Goal: Information Seeking & Learning: Find specific fact

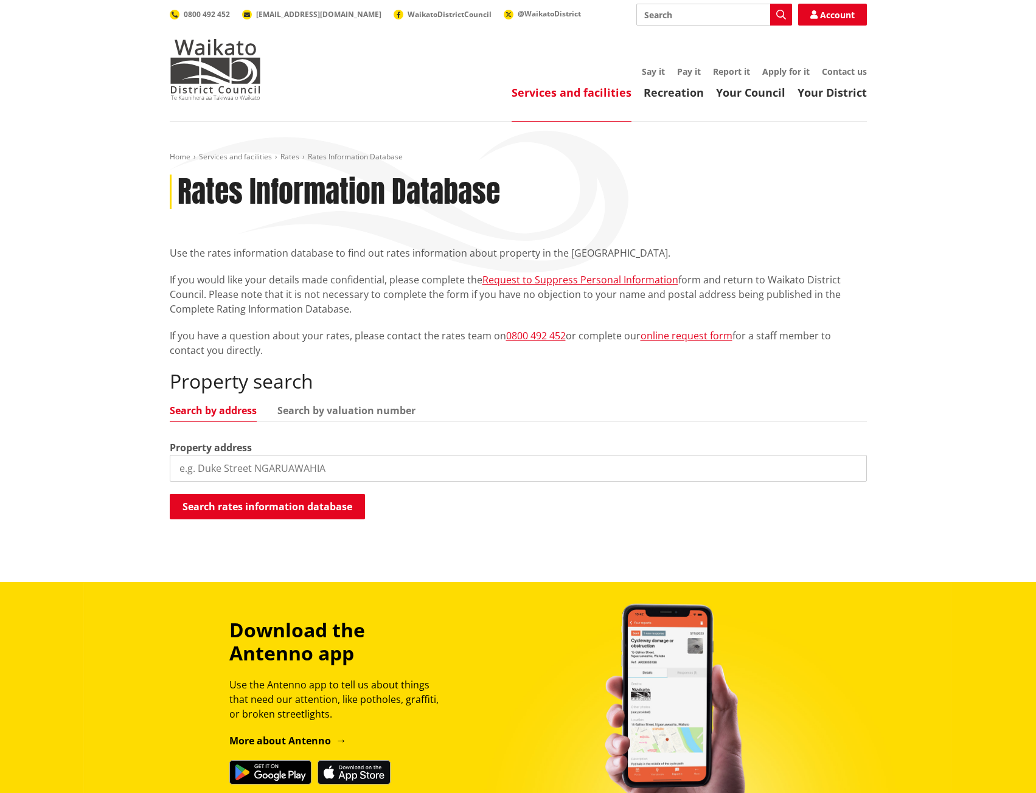
click at [220, 468] on input "search" at bounding box center [518, 468] width 697 height 27
click at [250, 507] on button "Search rates information database" at bounding box center [267, 507] width 195 height 26
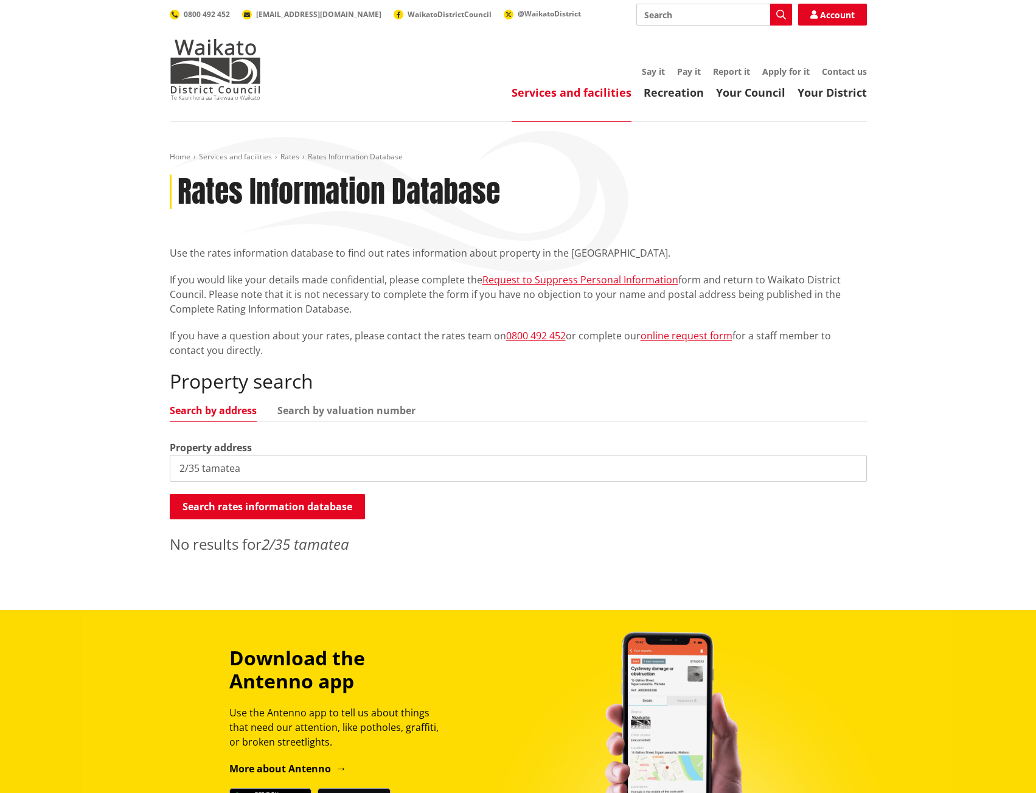
drag, startPoint x: 184, startPoint y: 469, endPoint x: 165, endPoint y: 468, distance: 18.3
click at [165, 468] on div "Home Services and facilities Rates Rates Information Database Rates Information…" at bounding box center [518, 356] width 715 height 409
click at [202, 498] on button "Search rates information database" at bounding box center [267, 507] width 195 height 26
click at [318, 416] on link "Search by valuation number" at bounding box center [346, 411] width 138 height 10
click at [219, 474] on input "35 tamatea" at bounding box center [518, 468] width 697 height 27
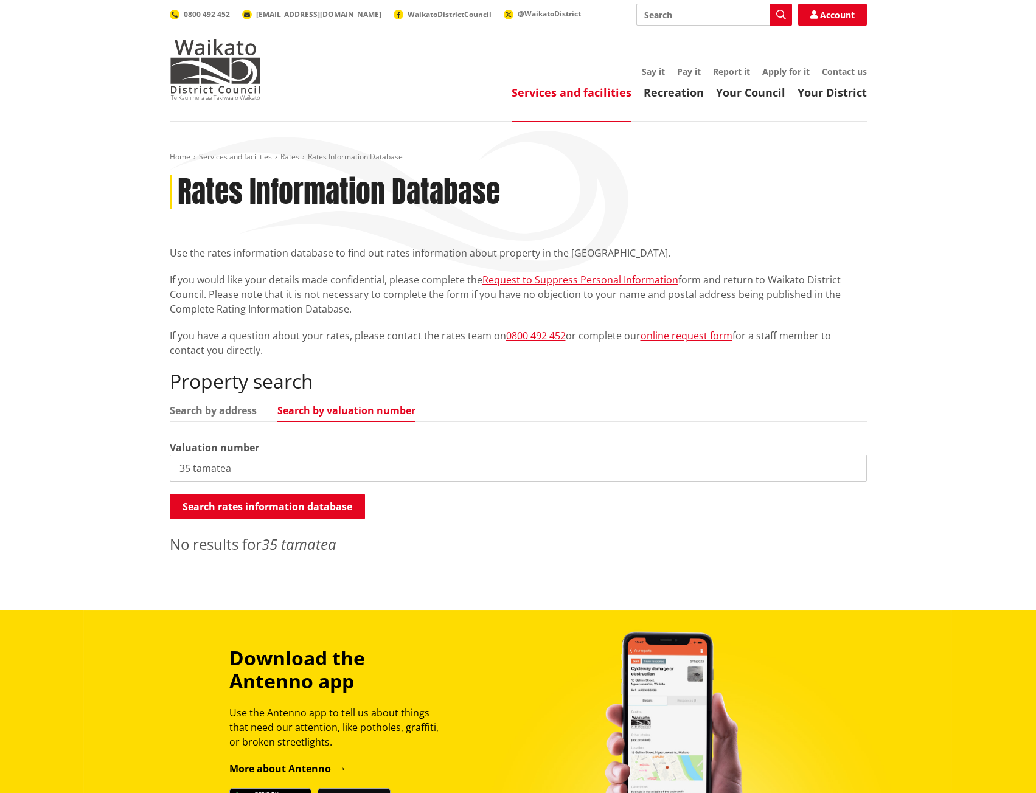
drag, startPoint x: 238, startPoint y: 470, endPoint x: 153, endPoint y: 471, distance: 85.8
click at [153, 471] on div "Home Services and facilities Rates Rates Information Database Rates Information…" at bounding box center [518, 366] width 1036 height 489
drag, startPoint x: 197, startPoint y: 468, endPoint x: 155, endPoint y: 471, distance: 41.5
click at [155, 471] on div "Home Services and facilities Rates Rates Information Database Rates Information…" at bounding box center [518, 366] width 1036 height 489
click at [191, 465] on input "35a tamatea" at bounding box center [518, 468] width 697 height 27
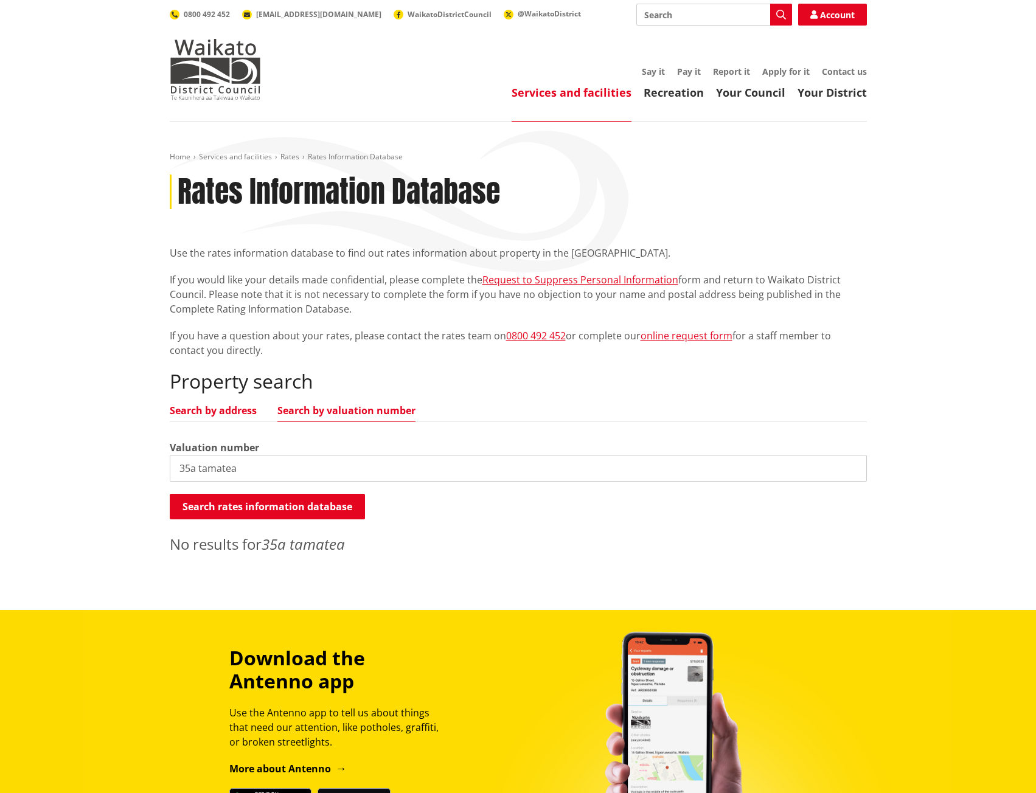
click at [229, 415] on link "Search by address" at bounding box center [213, 411] width 87 height 10
click at [194, 470] on input "35 tamatea" at bounding box center [518, 468] width 697 height 27
click at [187, 468] on input "35 tamatea" at bounding box center [518, 468] width 697 height 27
click at [282, 499] on button "Search rates information database" at bounding box center [267, 507] width 195 height 26
click at [265, 477] on input "35a tamatea" at bounding box center [518, 468] width 697 height 27
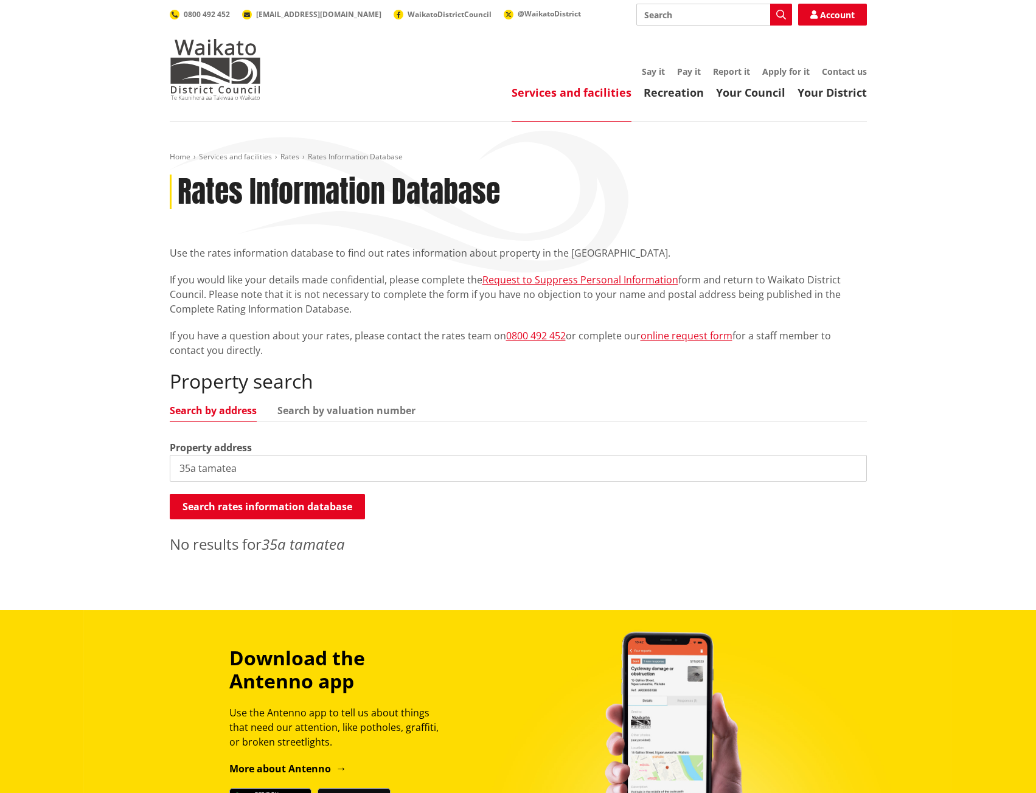
click at [263, 477] on input "35a tamatea" at bounding box center [518, 468] width 697 height 27
click at [230, 412] on link "Search by address" at bounding box center [213, 411] width 87 height 10
click at [232, 474] on input "35a tamatea" at bounding box center [518, 468] width 697 height 27
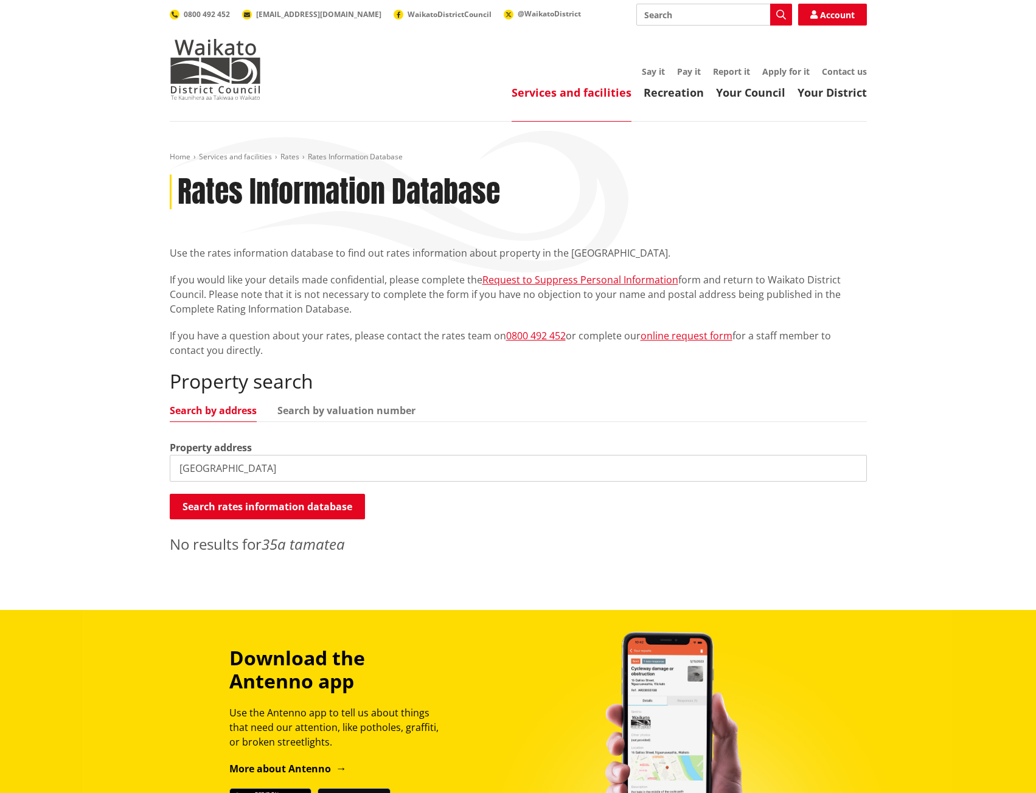
type input "[GEOGRAPHIC_DATA]"
click at [291, 158] on link "Rates" at bounding box center [289, 156] width 19 height 10
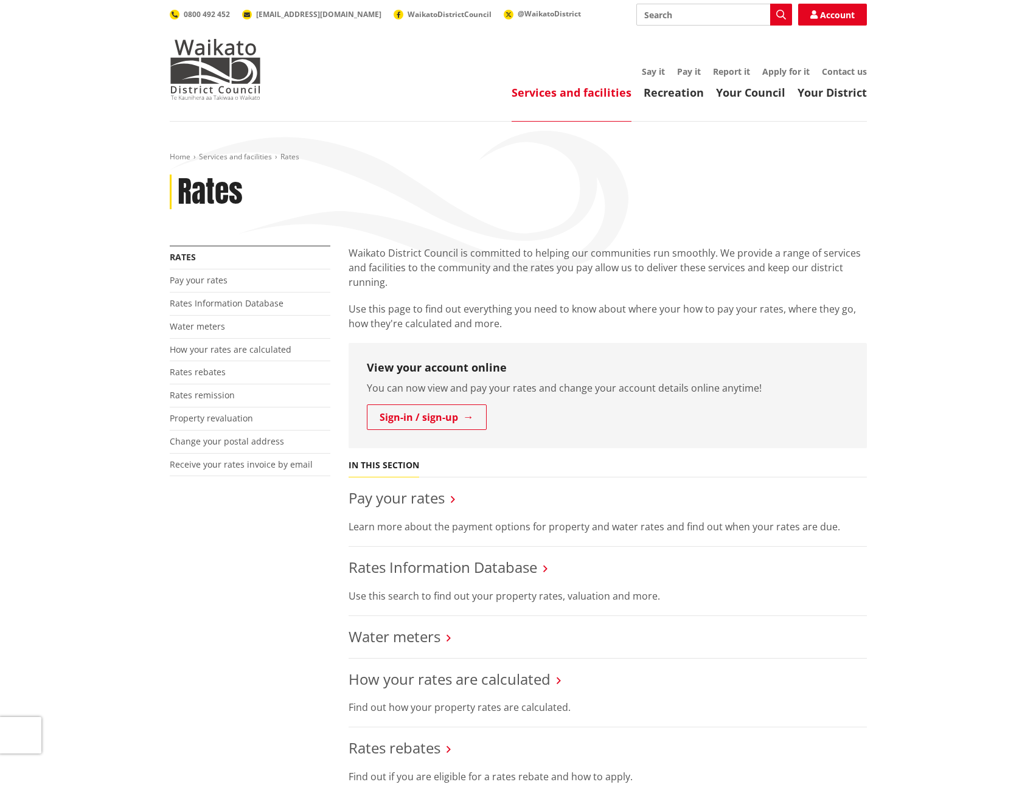
scroll to position [61, 0]
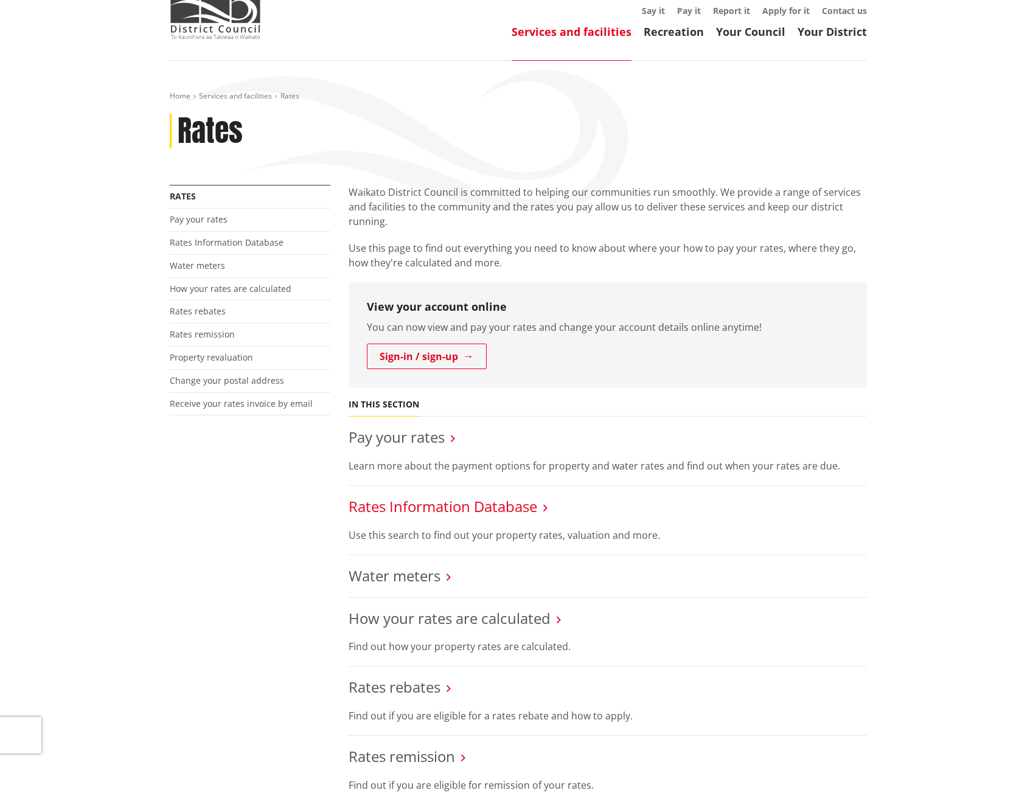
click at [430, 505] on link "Rates Information Database" at bounding box center [443, 506] width 189 height 20
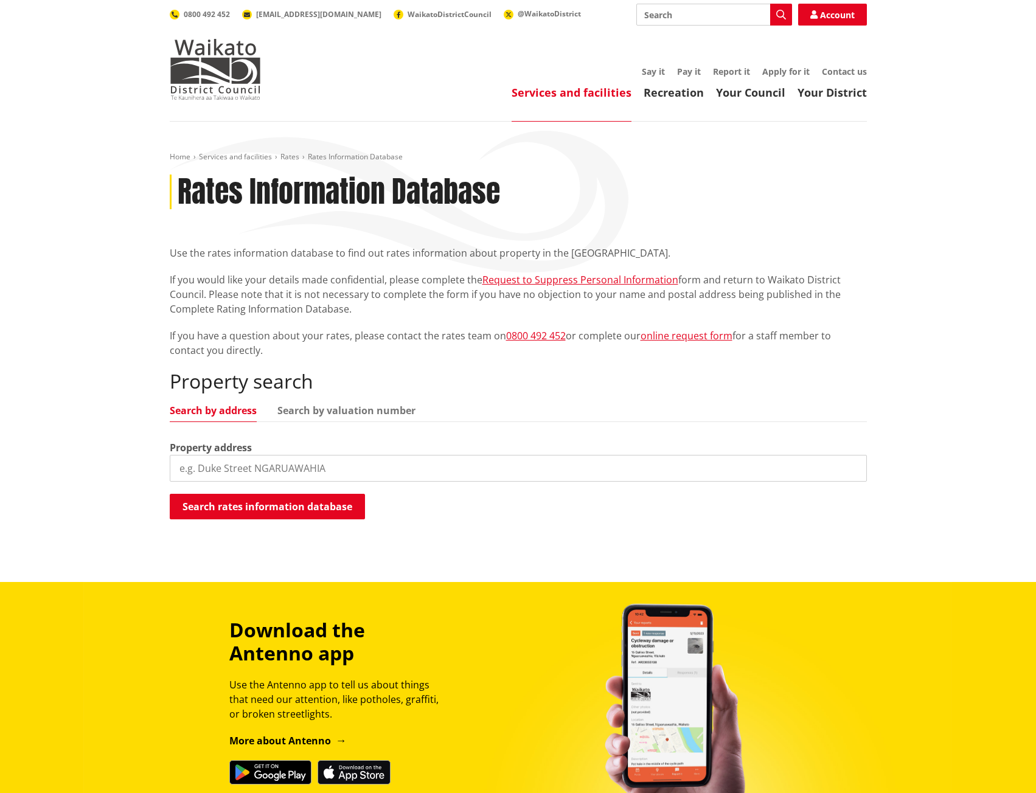
click at [215, 476] on input "search" at bounding box center [518, 468] width 697 height 27
type input "tamatea road, taupo"
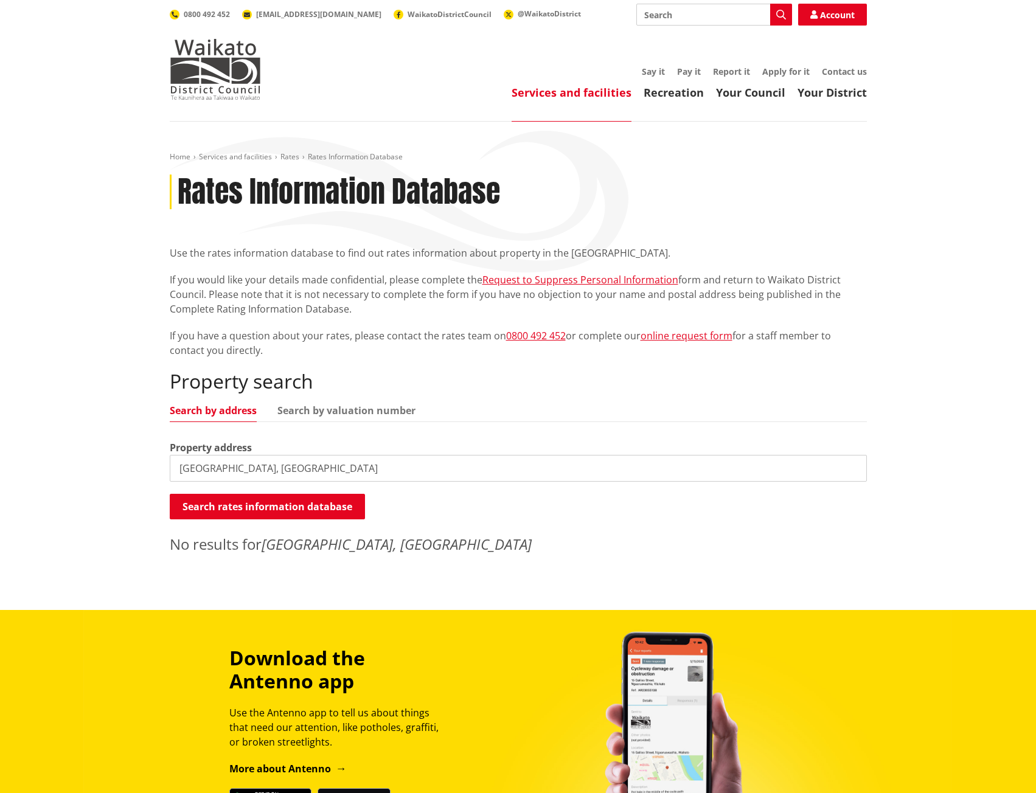
click at [244, 540] on p "No results for tamatea road, taupo" at bounding box center [518, 545] width 697 height 22
click at [190, 154] on li "Home" at bounding box center [183, 156] width 27 height 10
click at [187, 157] on link "Home" at bounding box center [180, 156] width 21 height 10
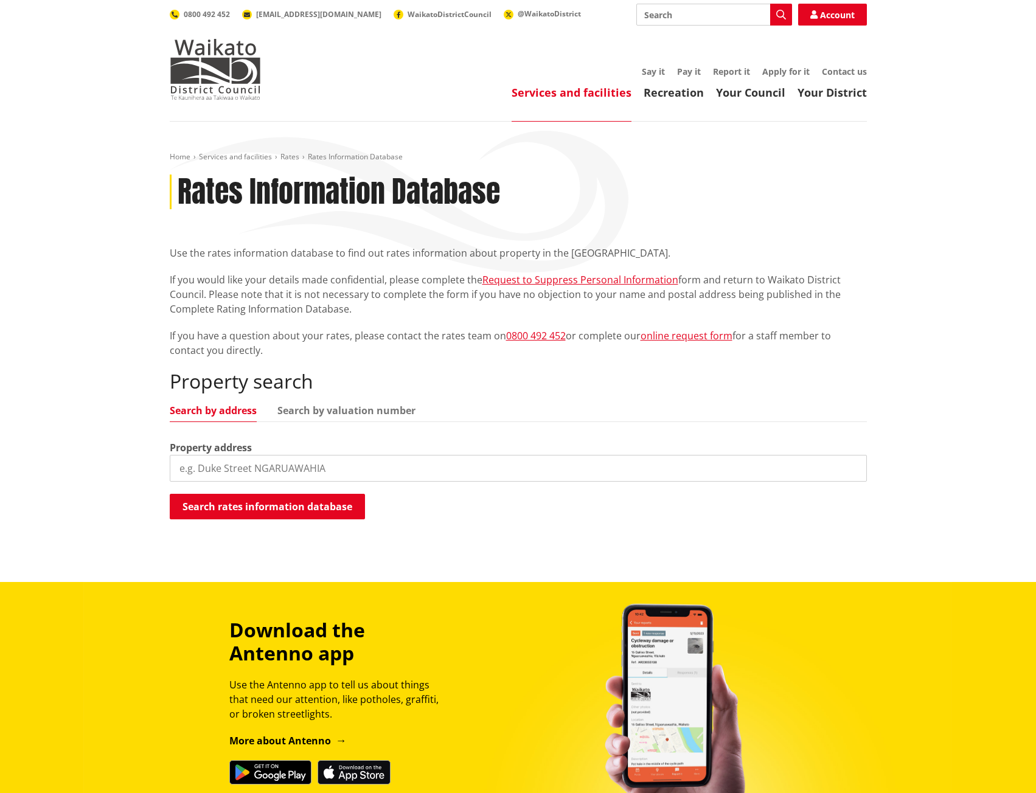
click at [193, 464] on input "search" at bounding box center [518, 468] width 697 height 27
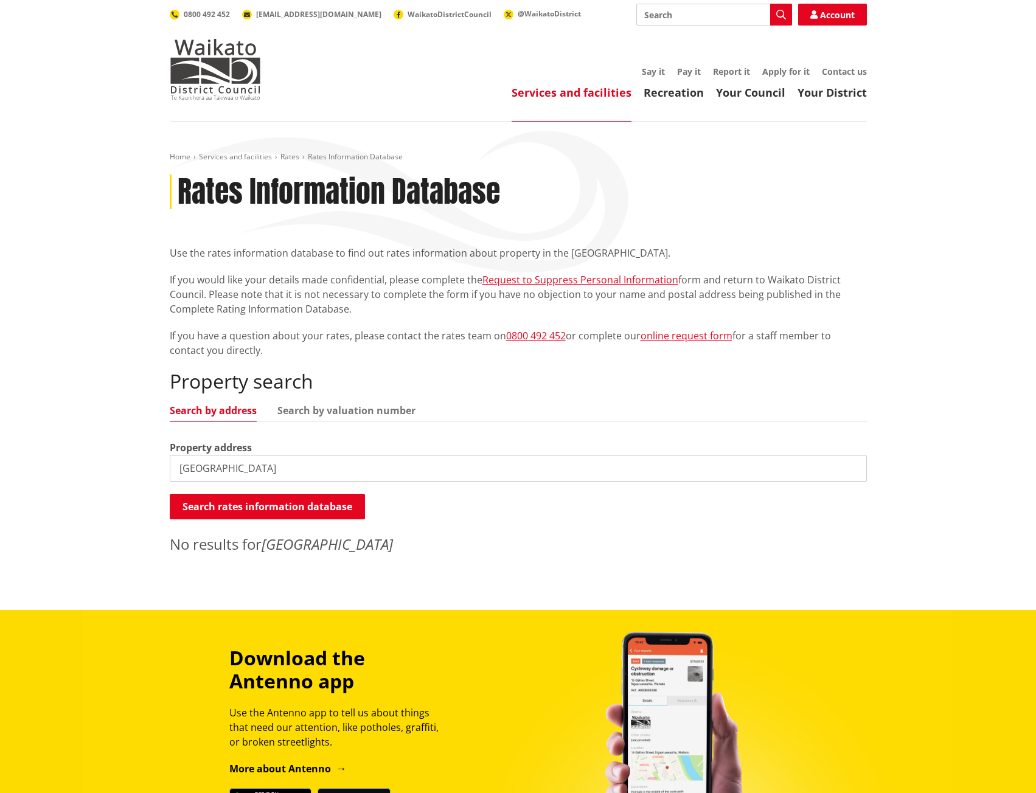
click at [182, 473] on input "[GEOGRAPHIC_DATA]" at bounding box center [518, 468] width 697 height 27
click at [205, 473] on input "[GEOGRAPHIC_DATA]" at bounding box center [518, 468] width 697 height 27
click at [311, 416] on link "Search by valuation number" at bounding box center [346, 411] width 138 height 10
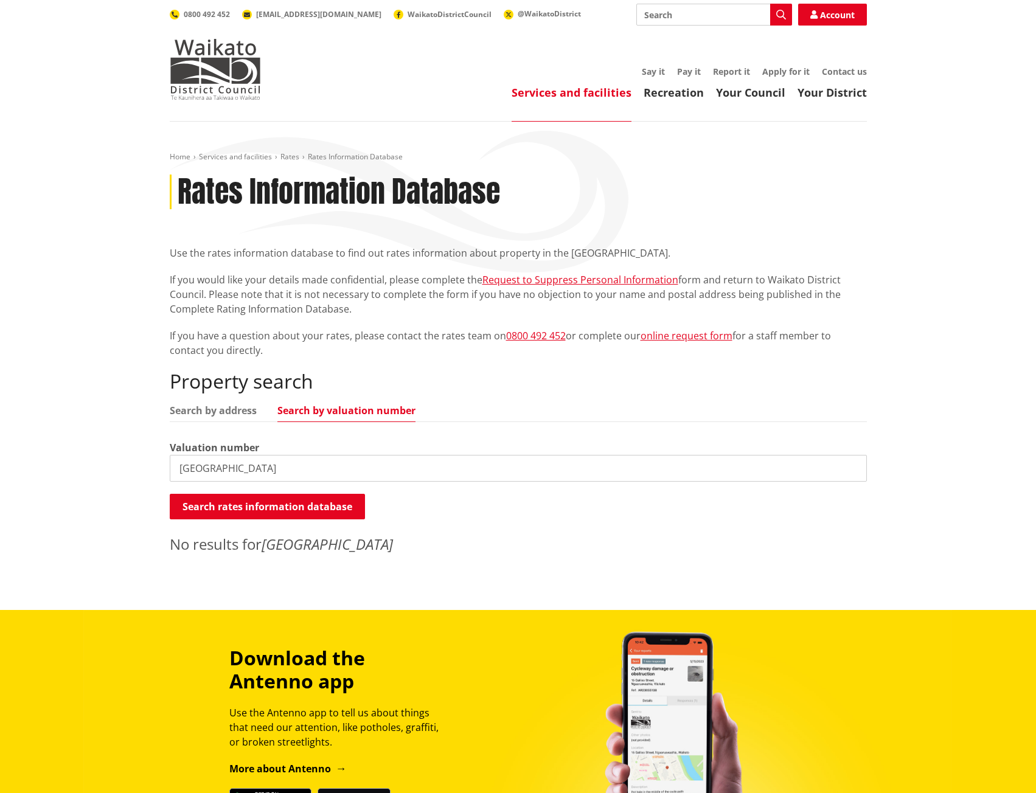
click at [265, 472] on input "[GEOGRAPHIC_DATA]" at bounding box center [518, 468] width 697 height 27
paste input ": 0732119200A"
click at [254, 503] on button "Search rates information database" at bounding box center [267, 507] width 195 height 26
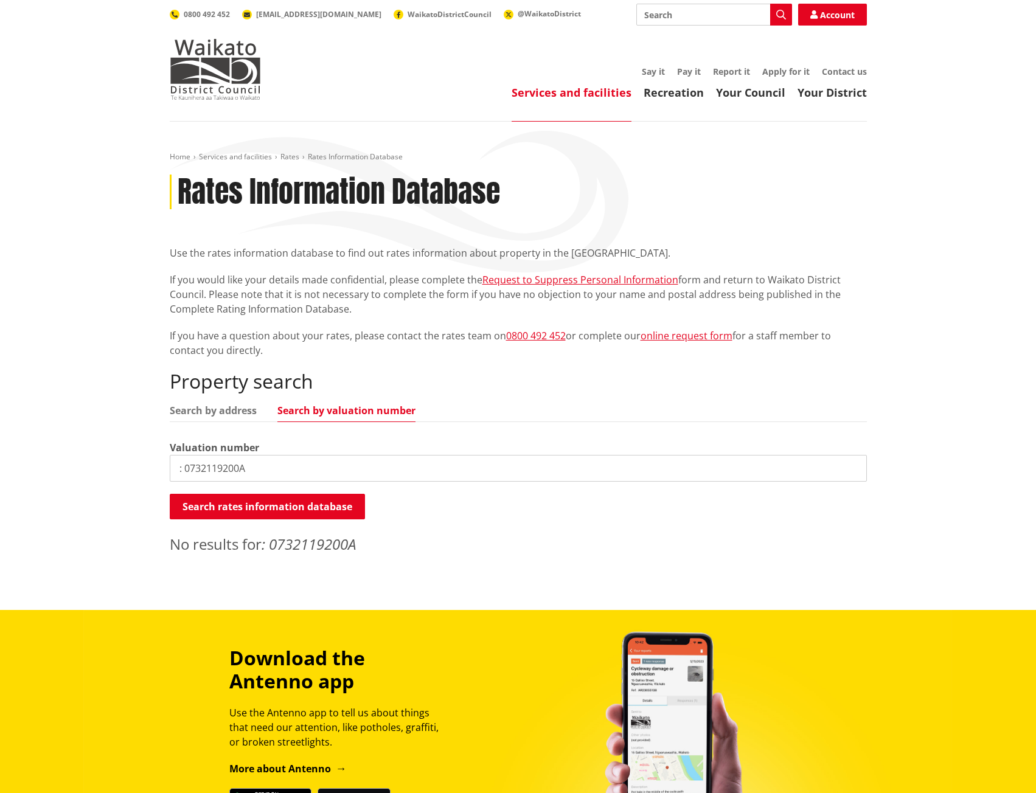
drag, startPoint x: 184, startPoint y: 471, endPoint x: 163, endPoint y: 470, distance: 21.3
click at [163, 470] on div "Home Services and facilities Rates Rates Information Database Rates Information…" at bounding box center [518, 356] width 715 height 409
type input "0732119200A"
click at [227, 504] on button "Search rates information database" at bounding box center [267, 507] width 195 height 26
click at [211, 504] on button "Search rates information database" at bounding box center [267, 507] width 195 height 26
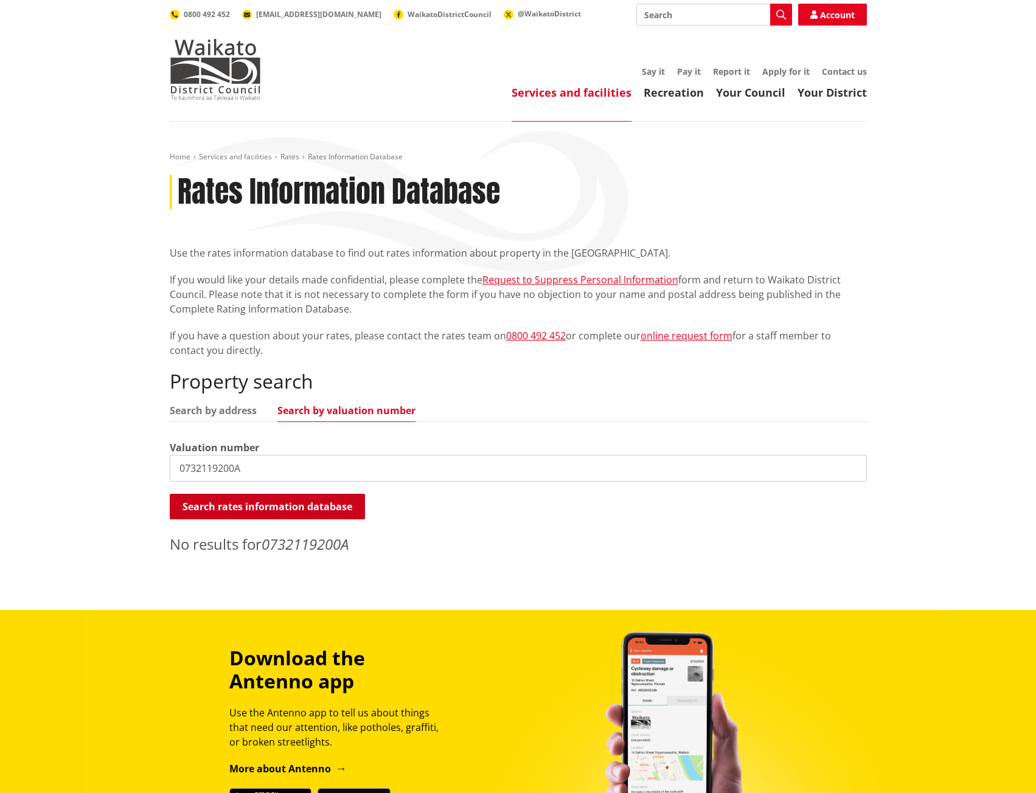
click at [211, 504] on button "Search rates information database" at bounding box center [267, 507] width 195 height 26
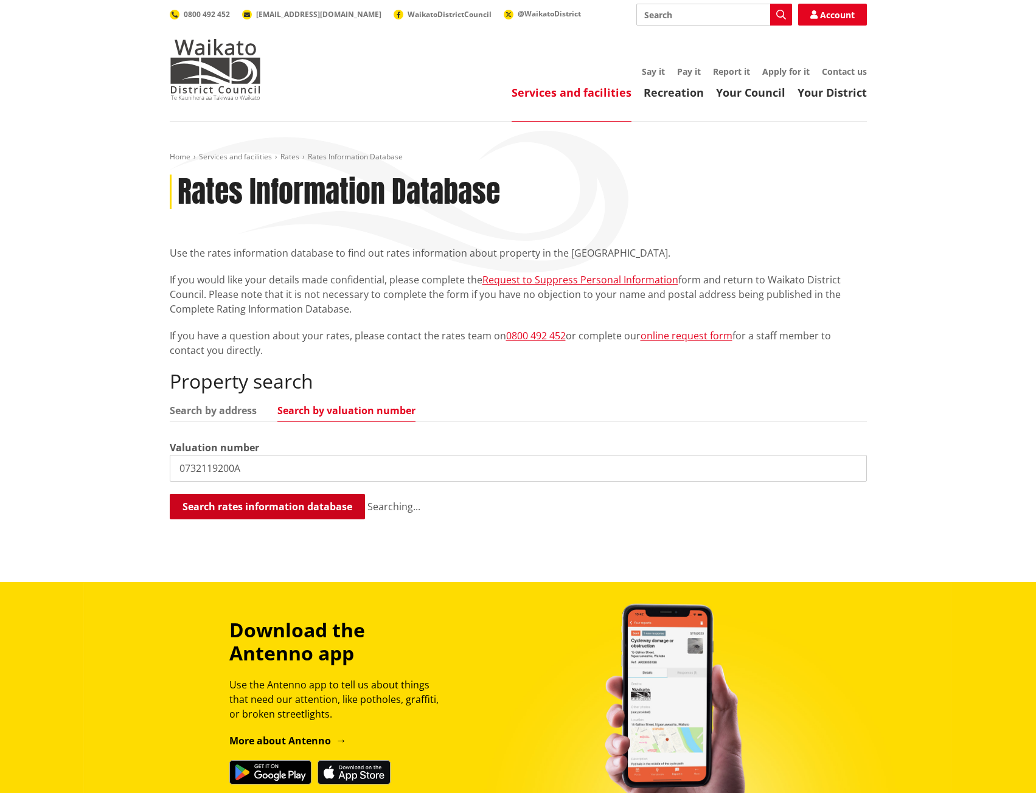
click at [211, 504] on button "Search rates information database" at bounding box center [267, 507] width 195 height 26
drag, startPoint x: 212, startPoint y: 501, endPoint x: 220, endPoint y: 478, distance: 24.1
click at [212, 499] on button "Search rates information database" at bounding box center [267, 507] width 195 height 26
